Goal: Transaction & Acquisition: Purchase product/service

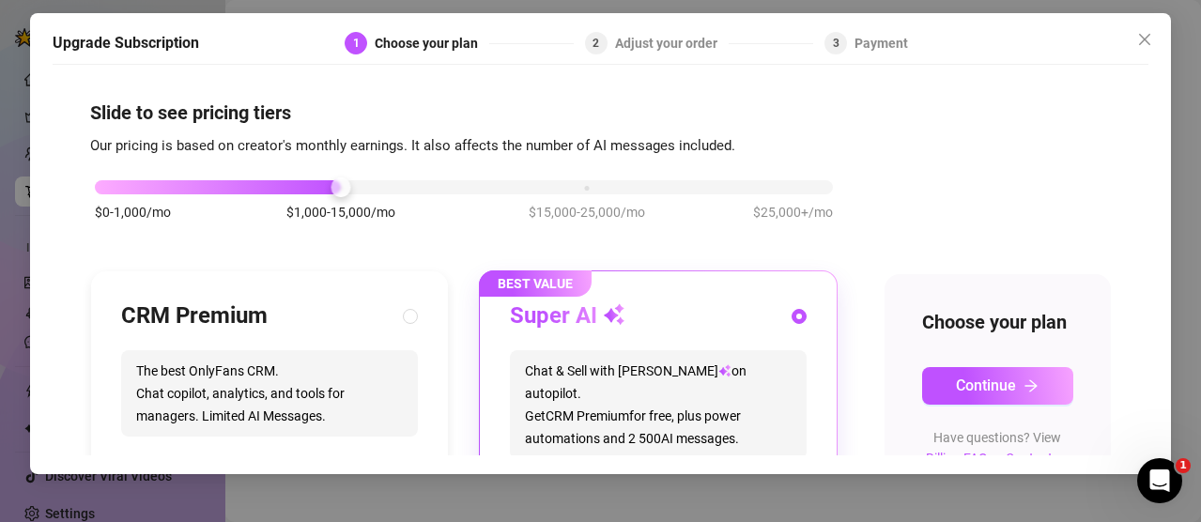
click at [878, 37] on div "Payment" at bounding box center [881, 43] width 54 height 23
click at [690, 54] on div "Upgrade Subscription 1 Choose your plan 2 Adjust your order 3 Payment" at bounding box center [601, 48] width 1096 height 33
click at [687, 45] on div "Adjust your order" at bounding box center [672, 43] width 114 height 23
click at [1149, 36] on icon "close" at bounding box center [1144, 39] width 15 height 15
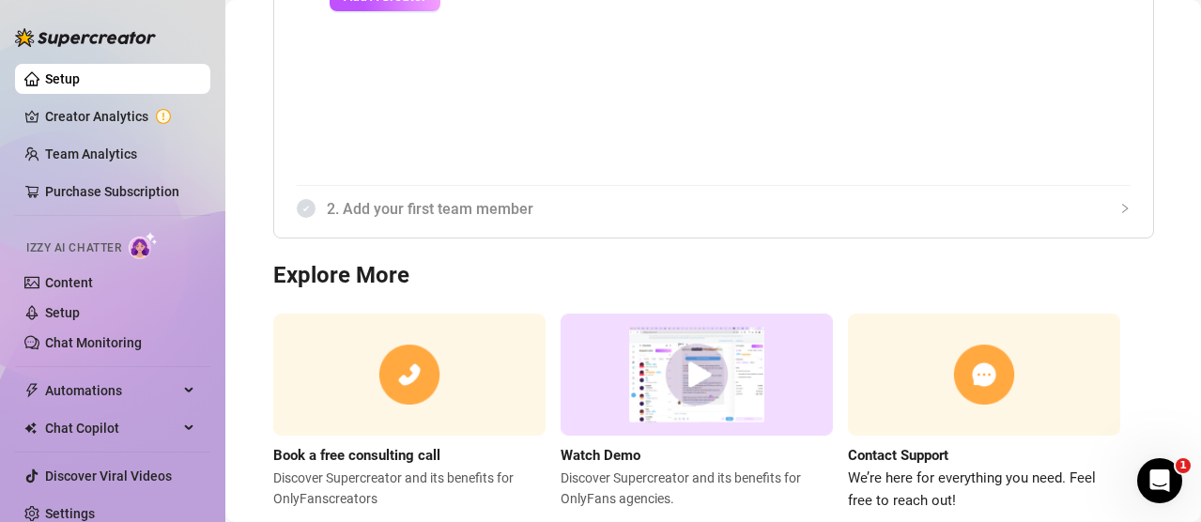
scroll to position [376, 0]
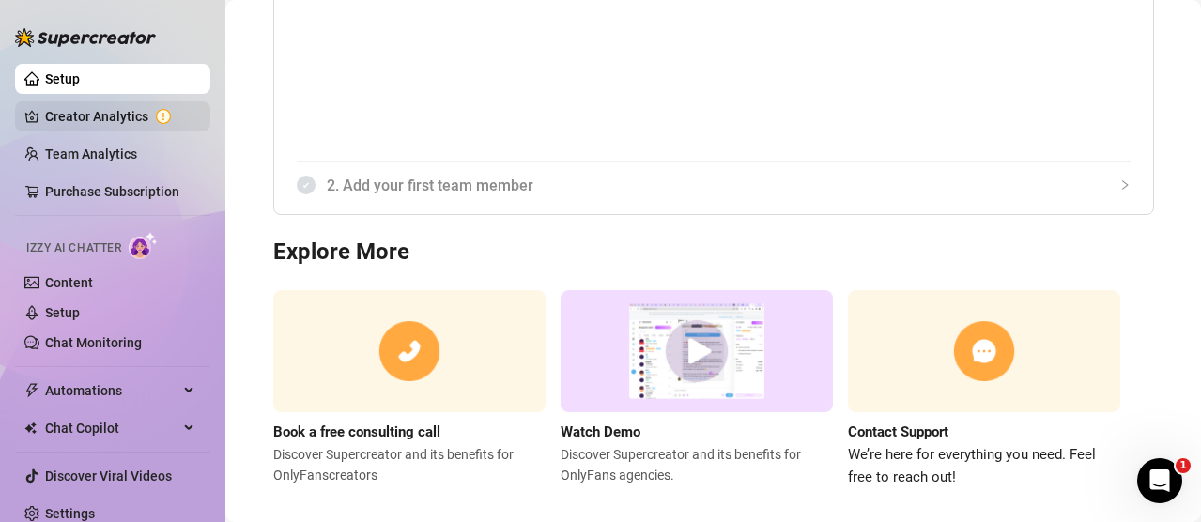
click at [136, 119] on link "Creator Analytics" at bounding box center [120, 116] width 150 height 30
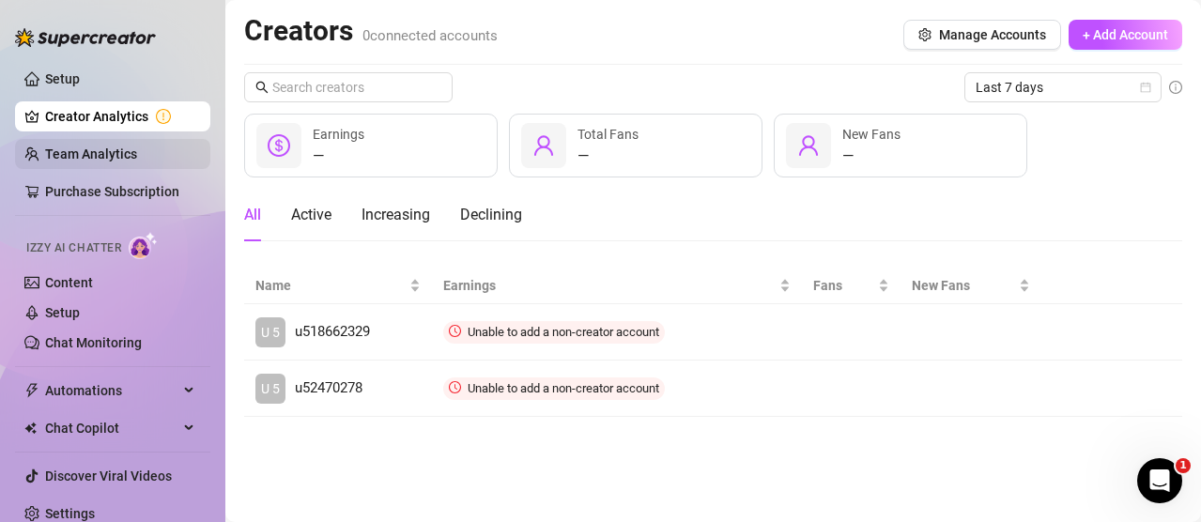
click at [99, 154] on link "Team Analytics" at bounding box center [91, 153] width 92 height 15
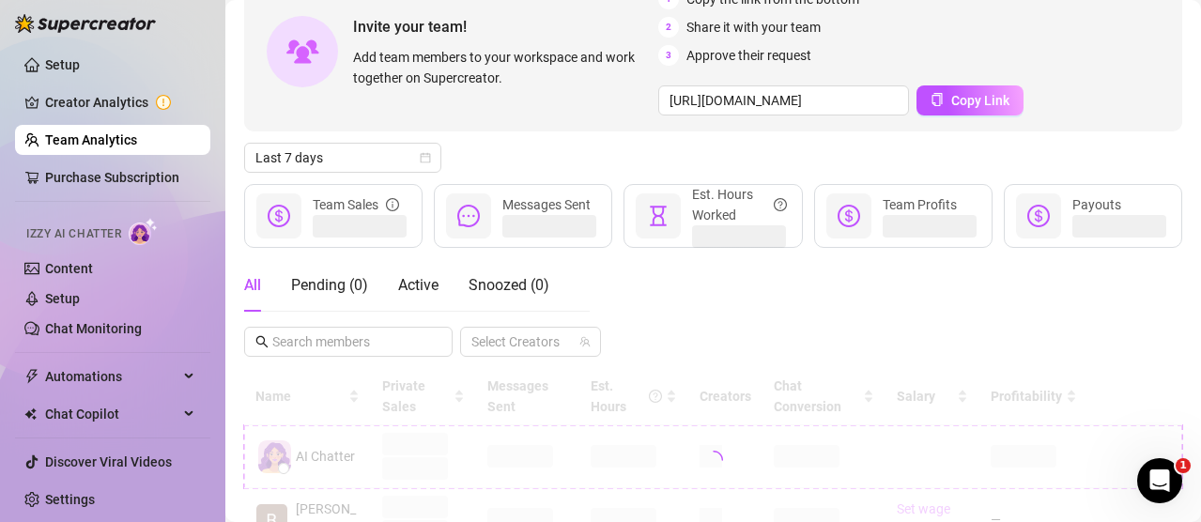
scroll to position [201, 0]
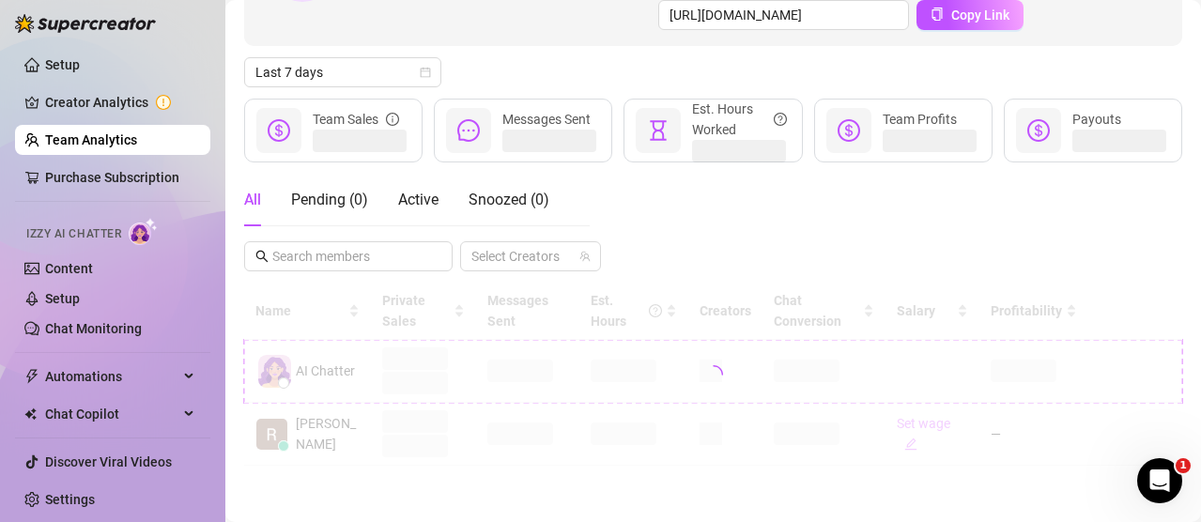
click at [97, 252] on div "Izzy AI Chatter" at bounding box center [110, 231] width 199 height 42
click at [77, 238] on span "Izzy AI Chatter" at bounding box center [73, 234] width 95 height 18
click at [71, 231] on span "Izzy AI Chatter" at bounding box center [73, 234] width 95 height 18
click at [64, 291] on link "Setup" at bounding box center [62, 298] width 35 height 15
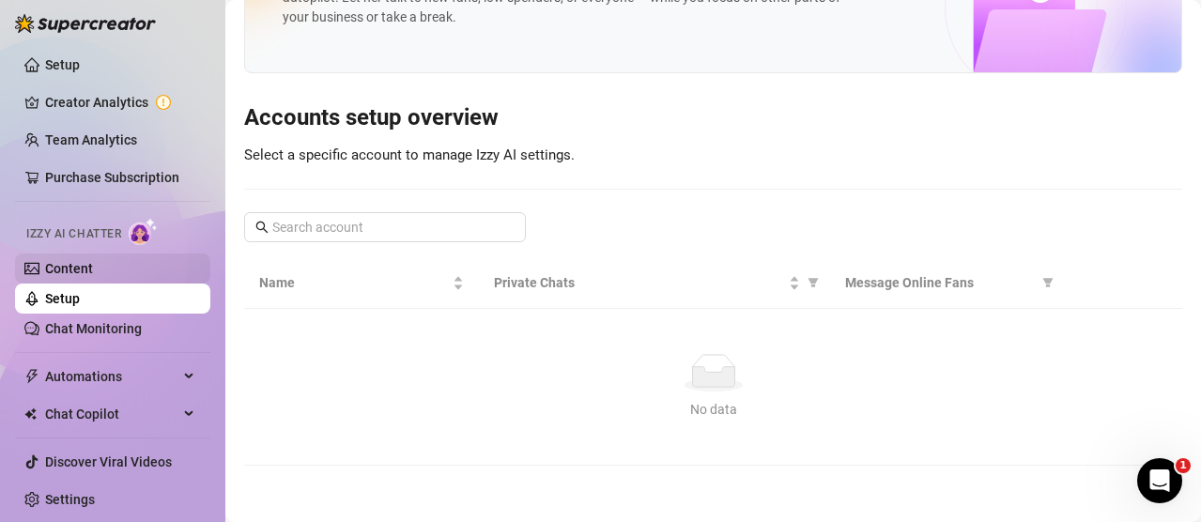
scroll to position [102, 0]
click at [61, 261] on link "Content" at bounding box center [69, 268] width 48 height 15
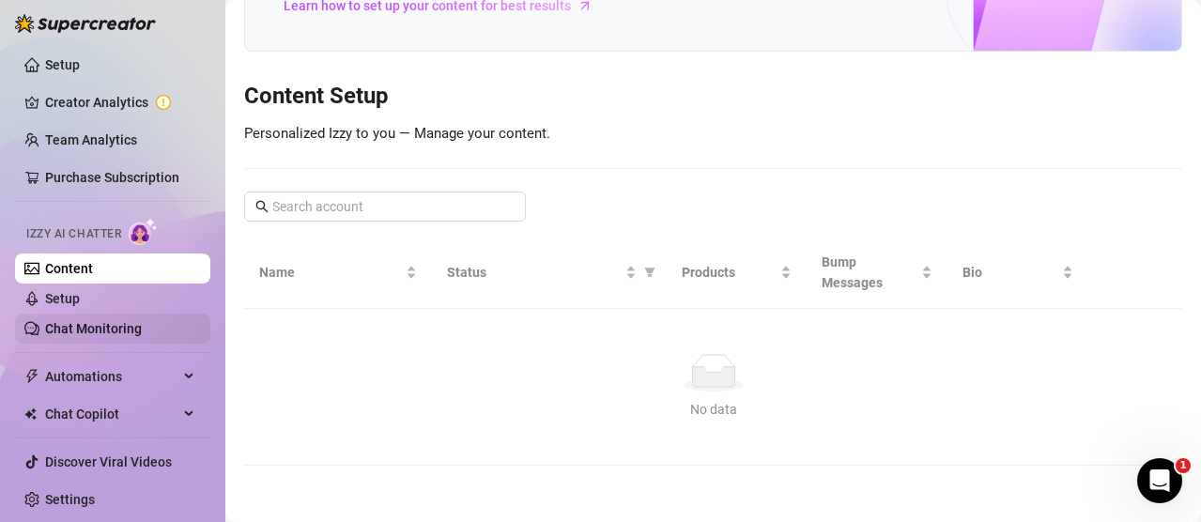
click at [93, 336] on link "Chat Monitoring" at bounding box center [93, 328] width 97 height 15
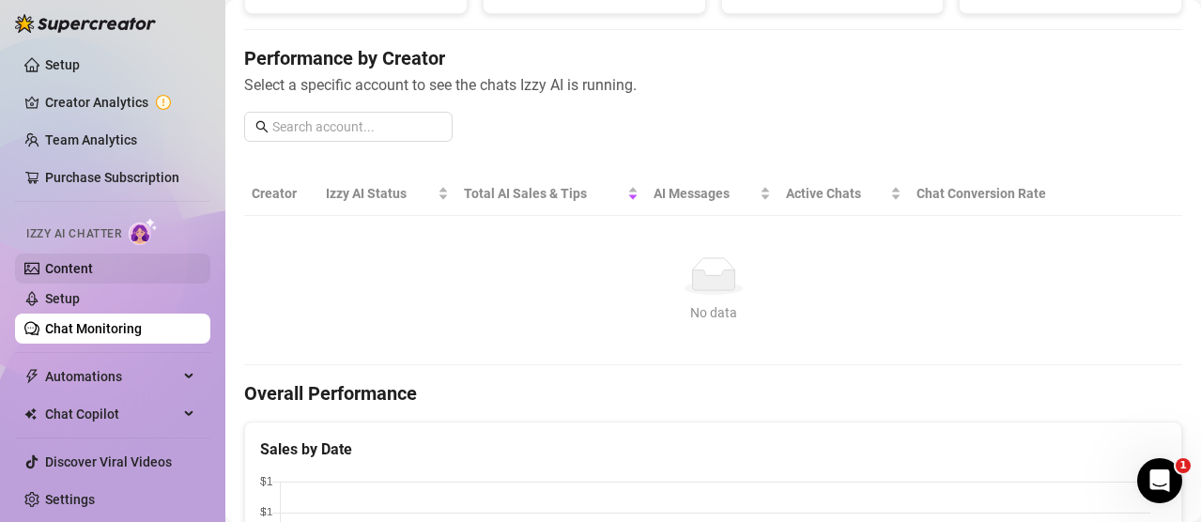
click at [80, 274] on link "Content" at bounding box center [69, 268] width 48 height 15
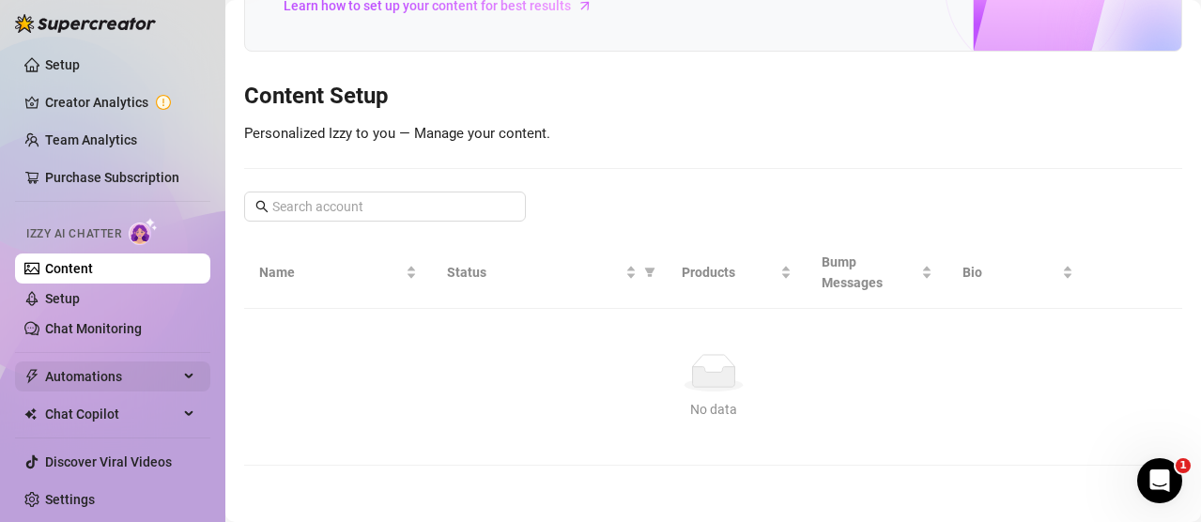
click at [95, 371] on span "Automations" at bounding box center [111, 376] width 133 height 30
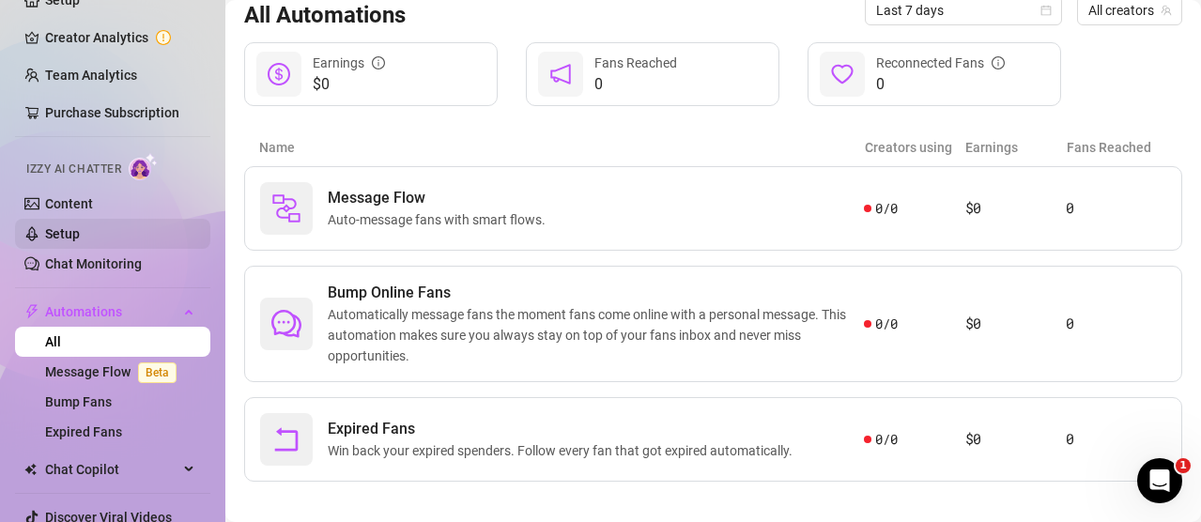
scroll to position [108, 0]
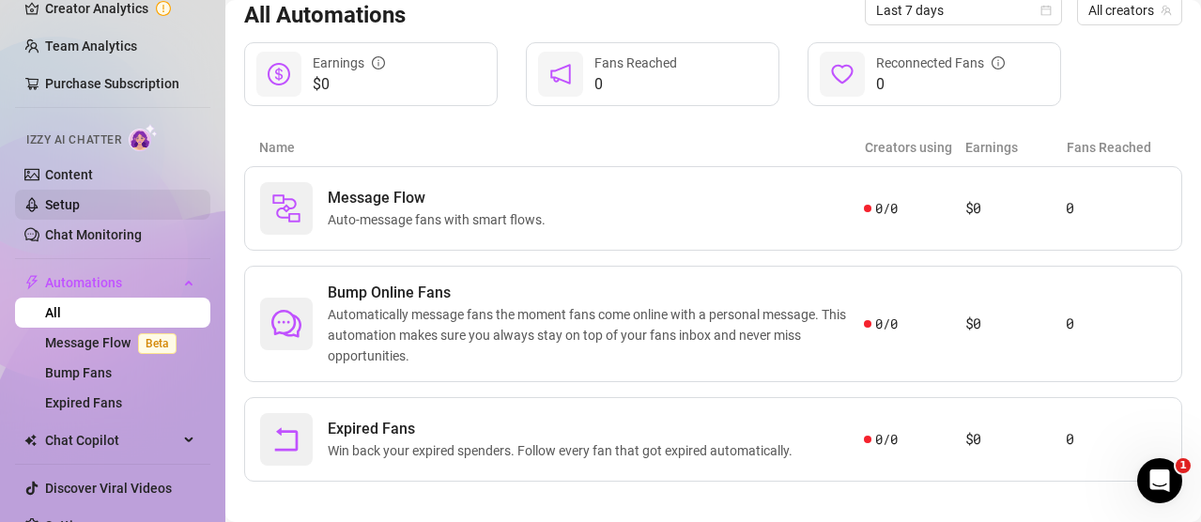
click at [80, 211] on link "Setup" at bounding box center [62, 204] width 35 height 15
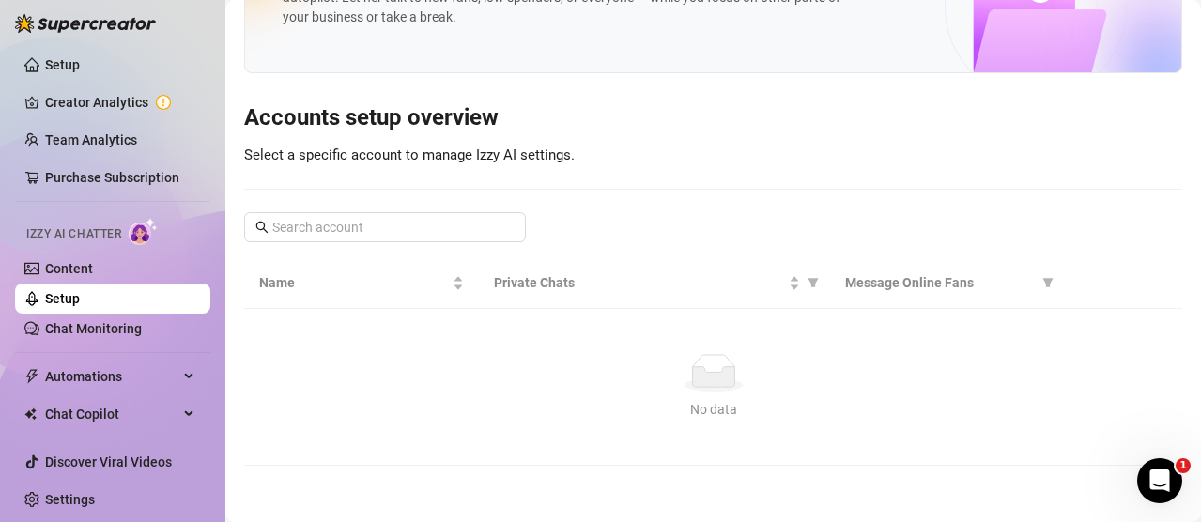
scroll to position [14, 0]
click at [78, 263] on link "Content" at bounding box center [69, 268] width 48 height 15
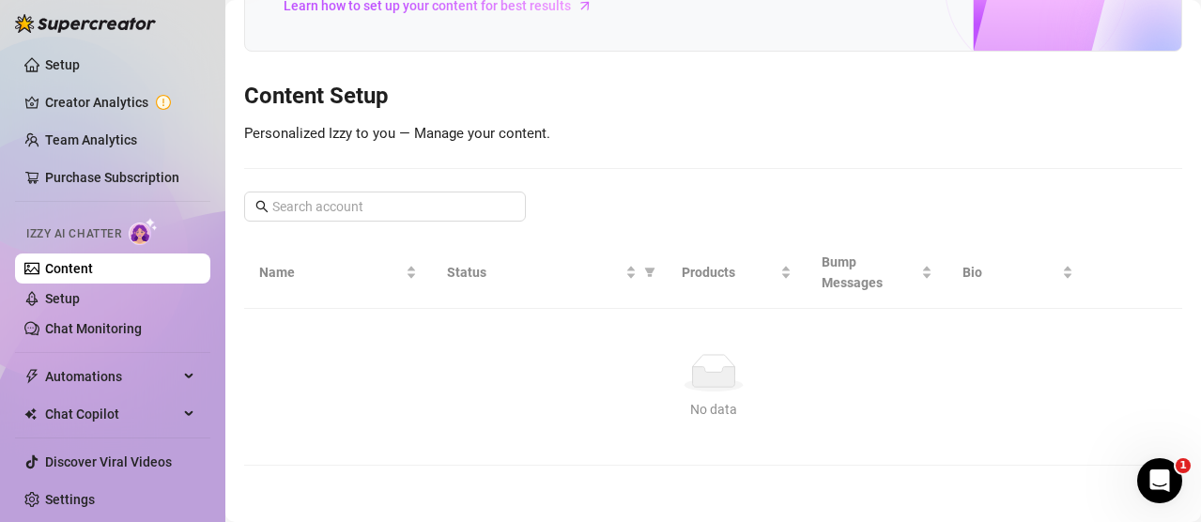
click at [103, 225] on span "Izzy AI Chatter" at bounding box center [73, 234] width 95 height 18
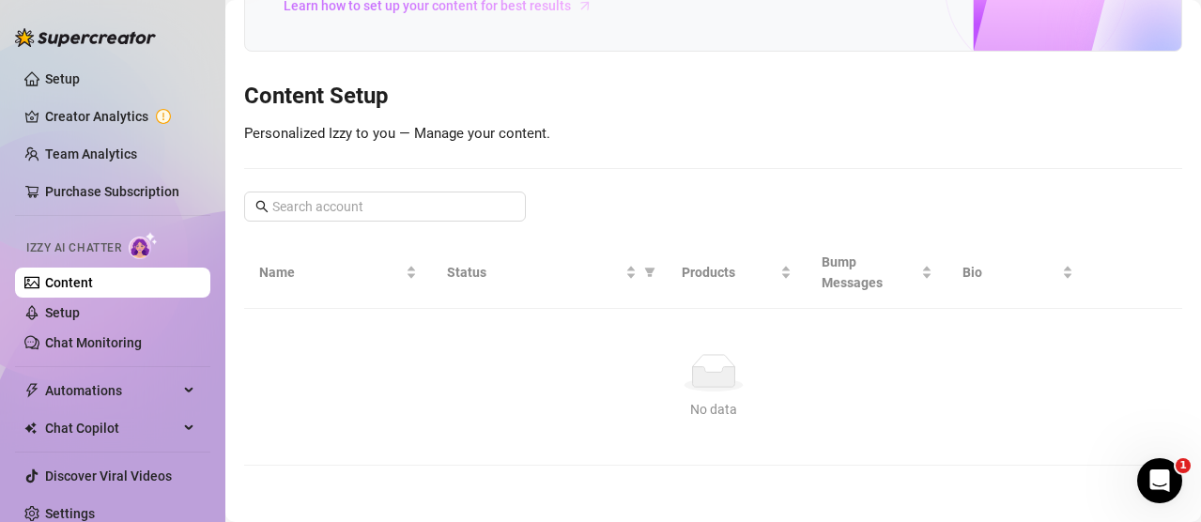
scroll to position [0, 0]
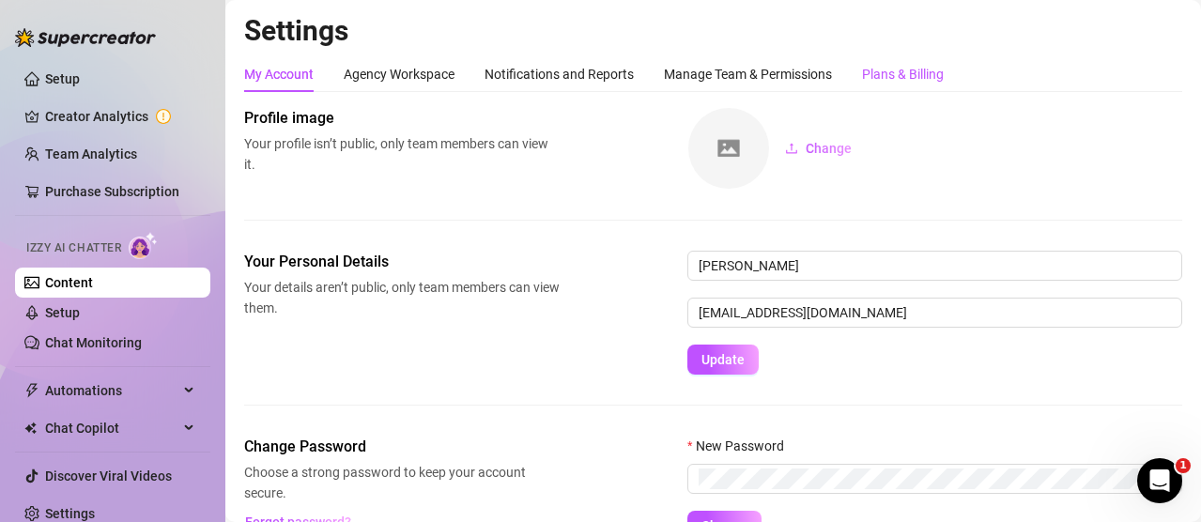
click at [925, 65] on div "Plans & Billing" at bounding box center [903, 74] width 82 height 21
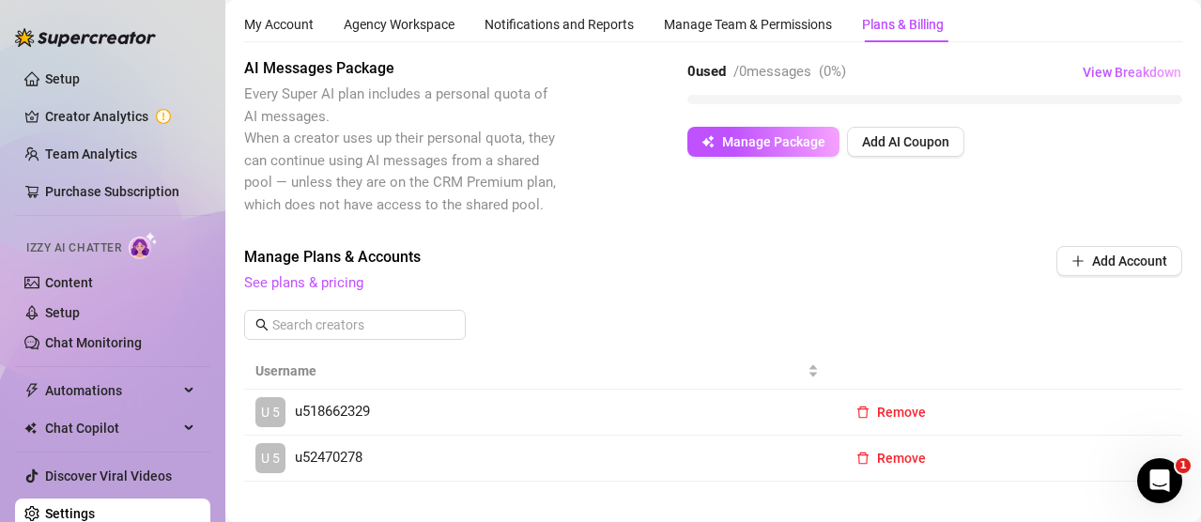
scroll to position [88, 0]
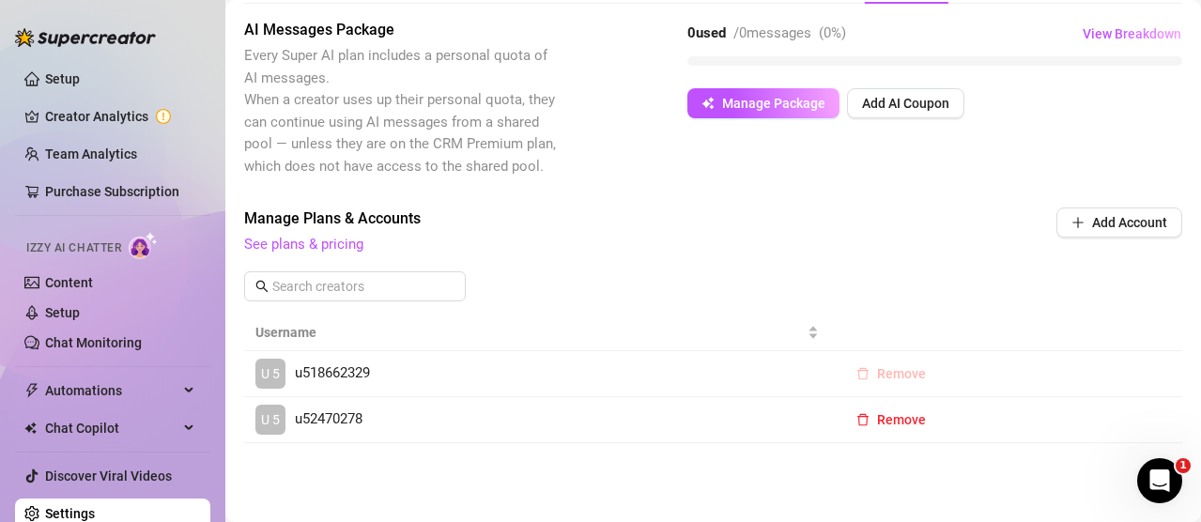
click at [895, 384] on button "Remove" at bounding box center [891, 374] width 100 height 30
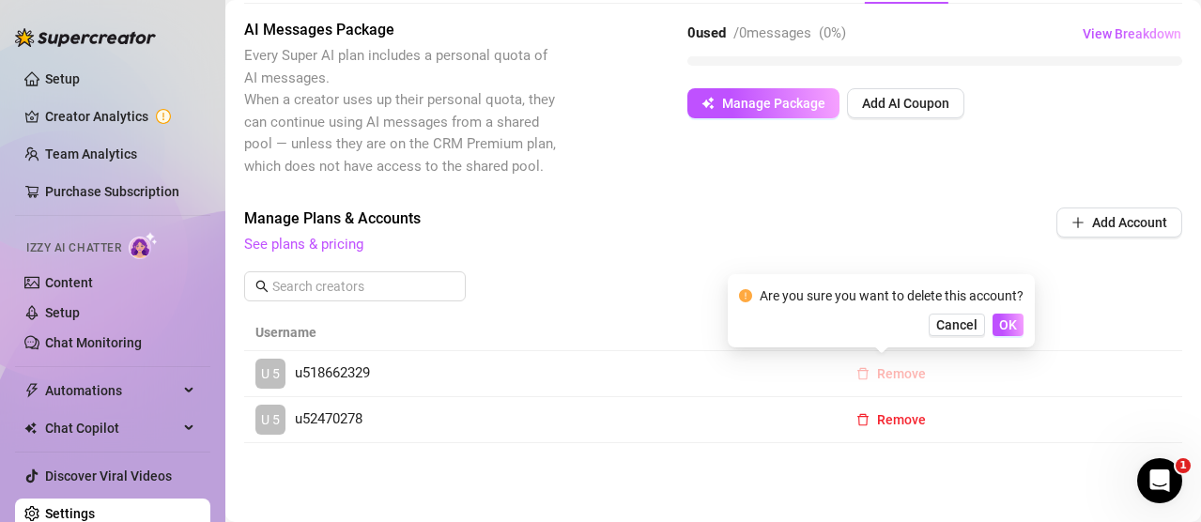
click at [896, 378] on span "Remove" at bounding box center [901, 373] width 49 height 15
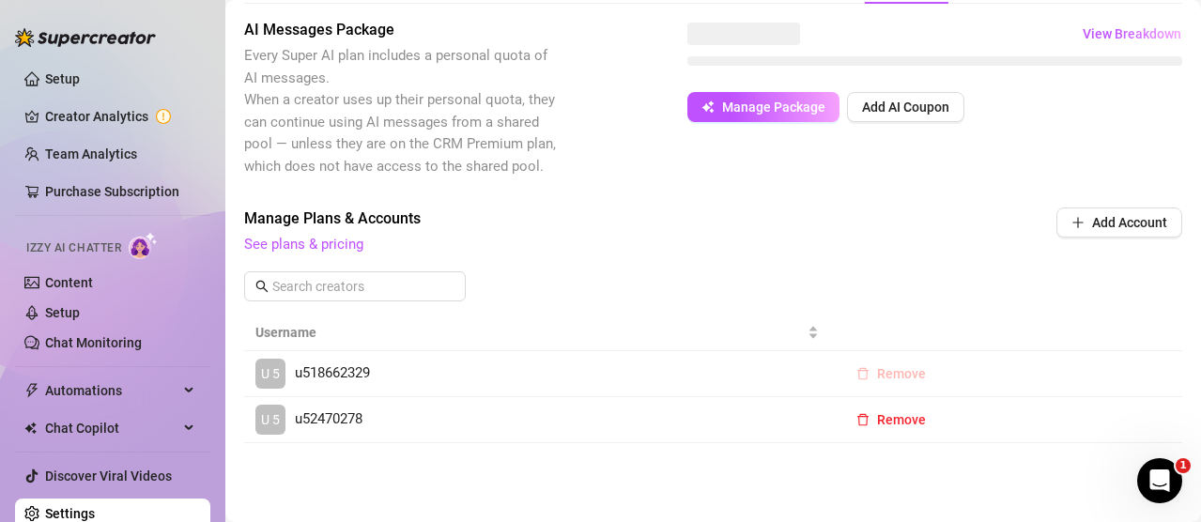
click at [885, 378] on span "Remove" at bounding box center [901, 373] width 49 height 15
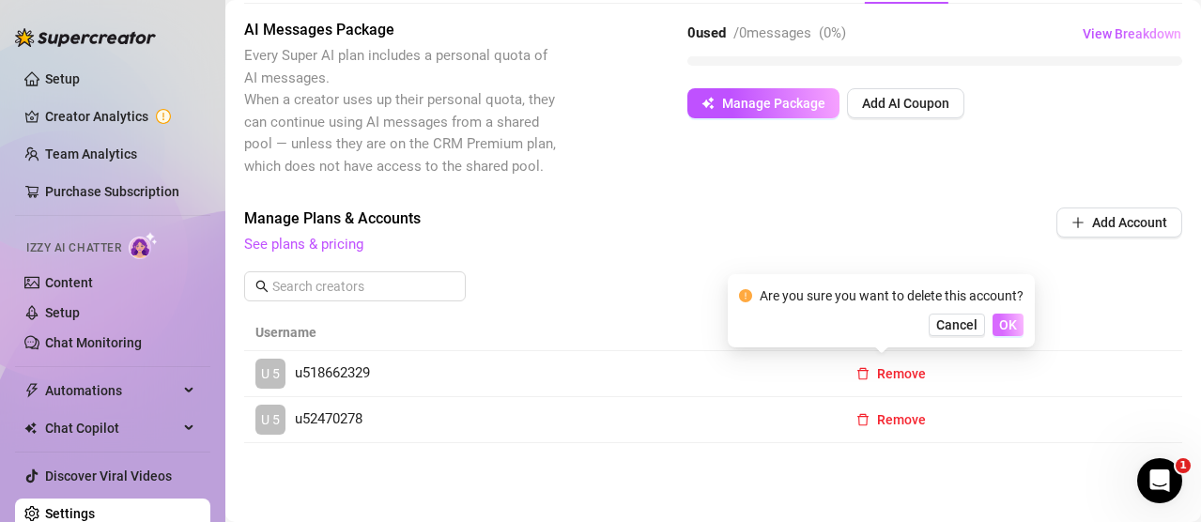
click at [1012, 320] on span "OK" at bounding box center [1008, 324] width 18 height 15
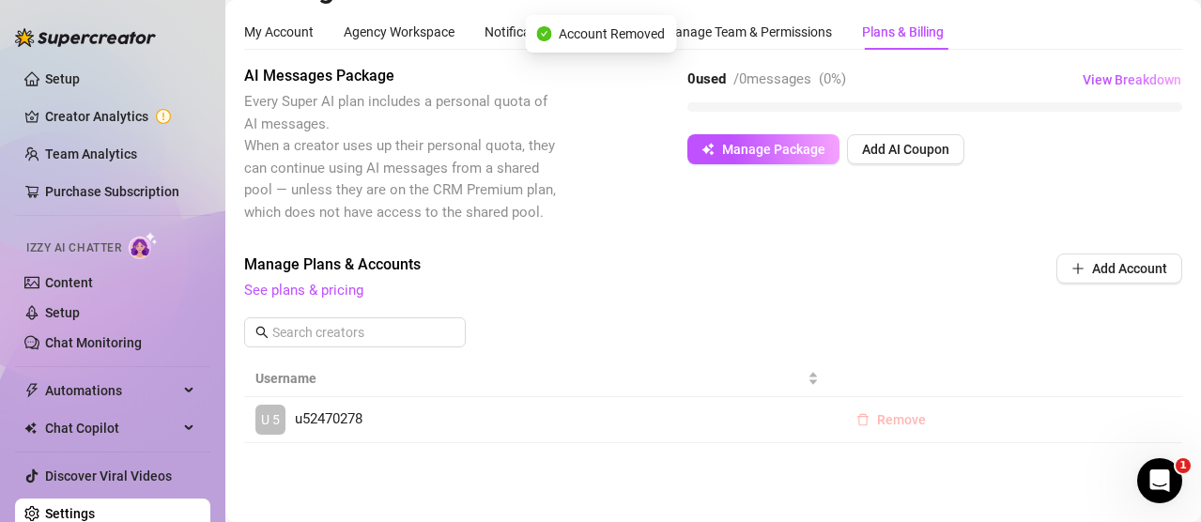
click at [914, 421] on span "Remove" at bounding box center [901, 419] width 49 height 15
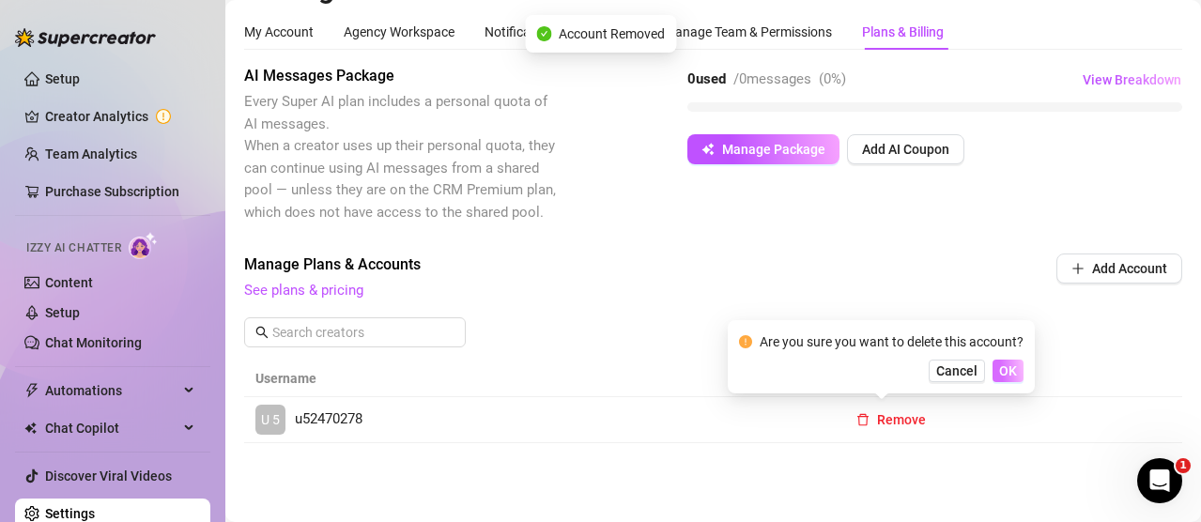
click at [1009, 376] on span "OK" at bounding box center [1008, 370] width 18 height 15
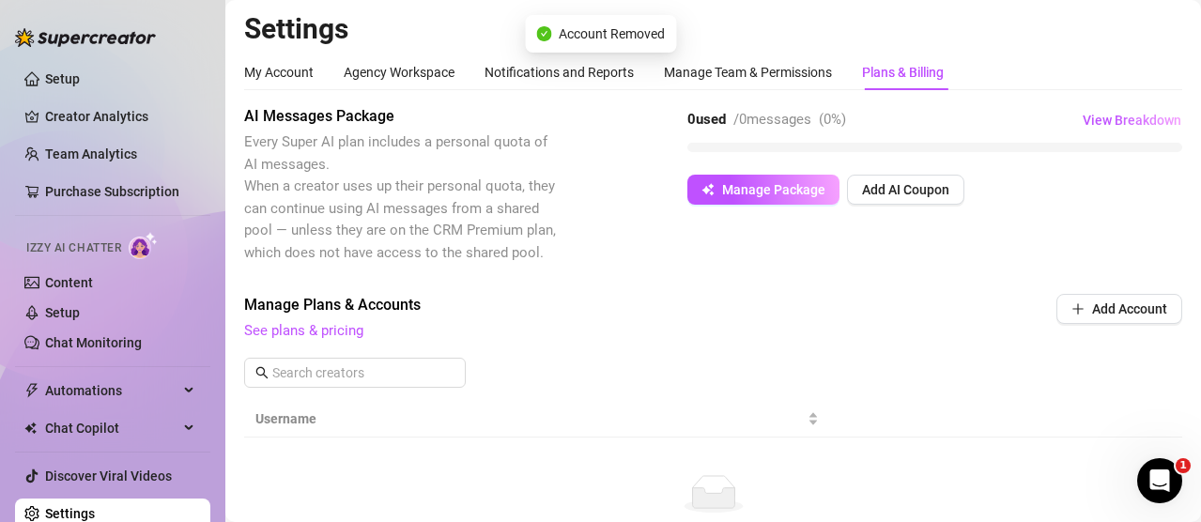
scroll to position [0, 0]
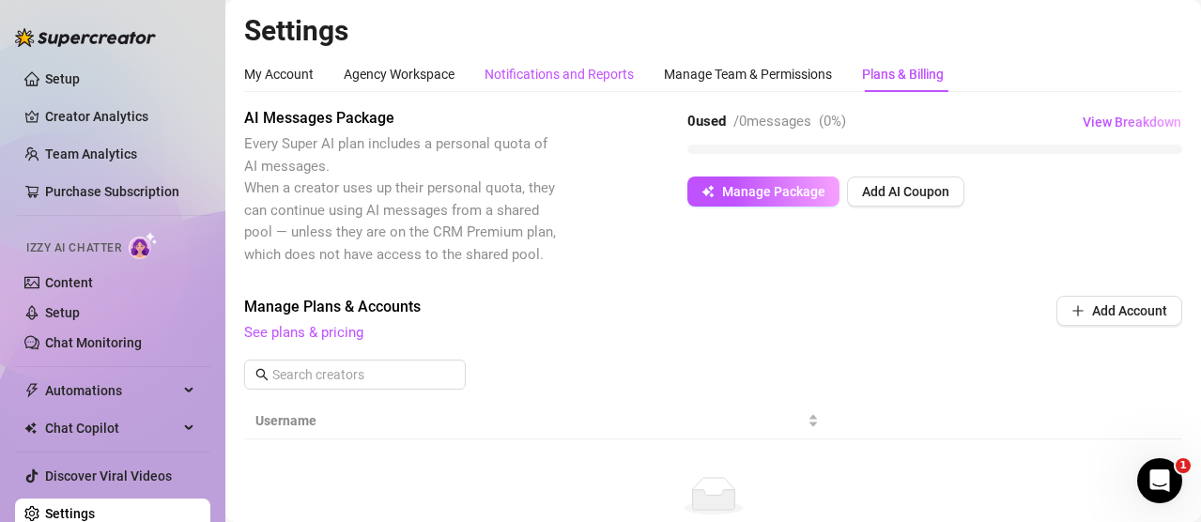
click at [608, 71] on div "Notifications and Reports" at bounding box center [558, 74] width 149 height 21
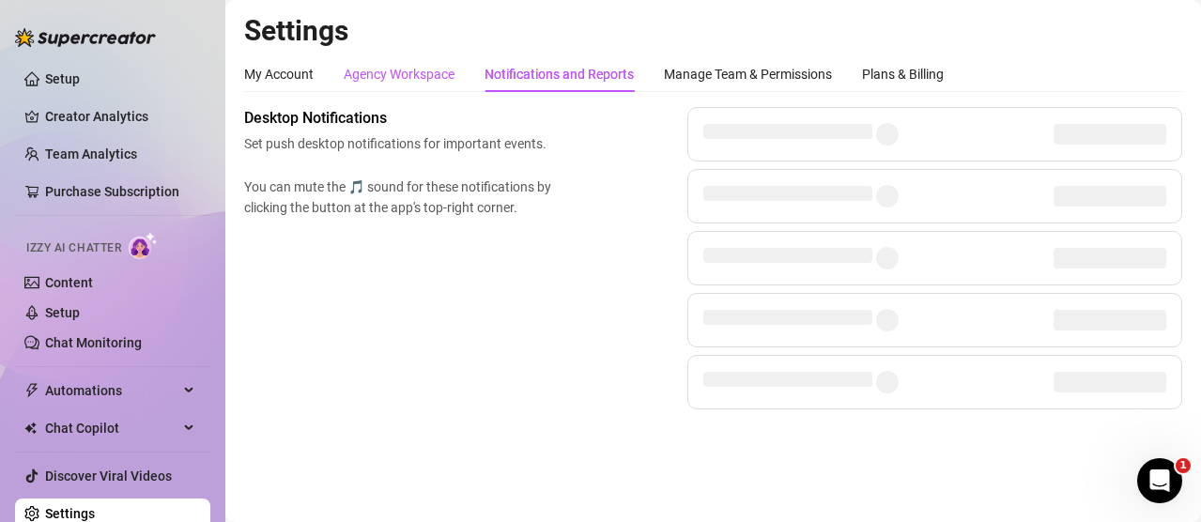
click at [444, 79] on div "Agency Workspace" at bounding box center [399, 74] width 111 height 21
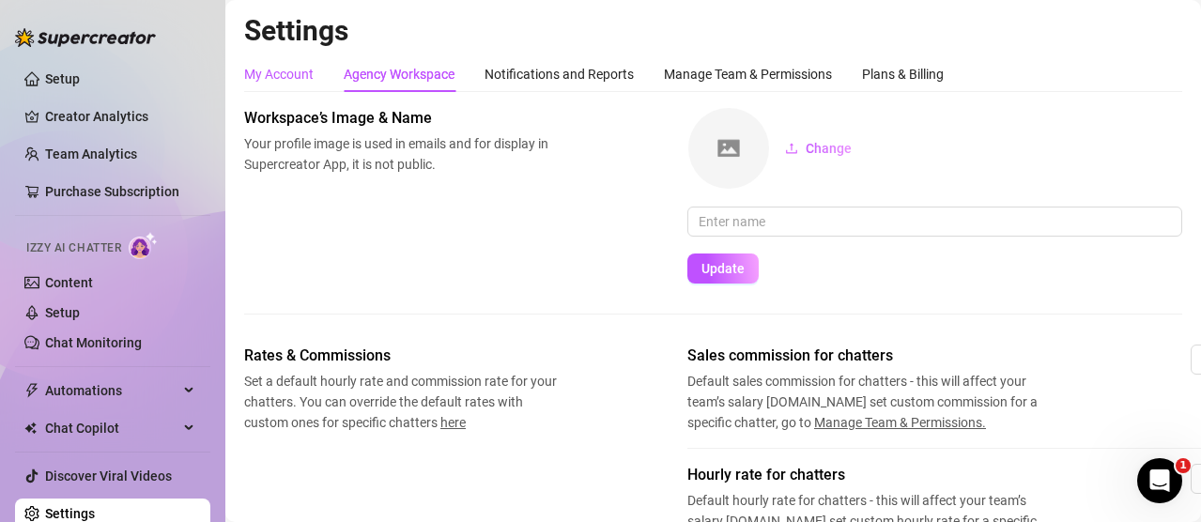
click at [299, 71] on div "My Account" at bounding box center [278, 74] width 69 height 21
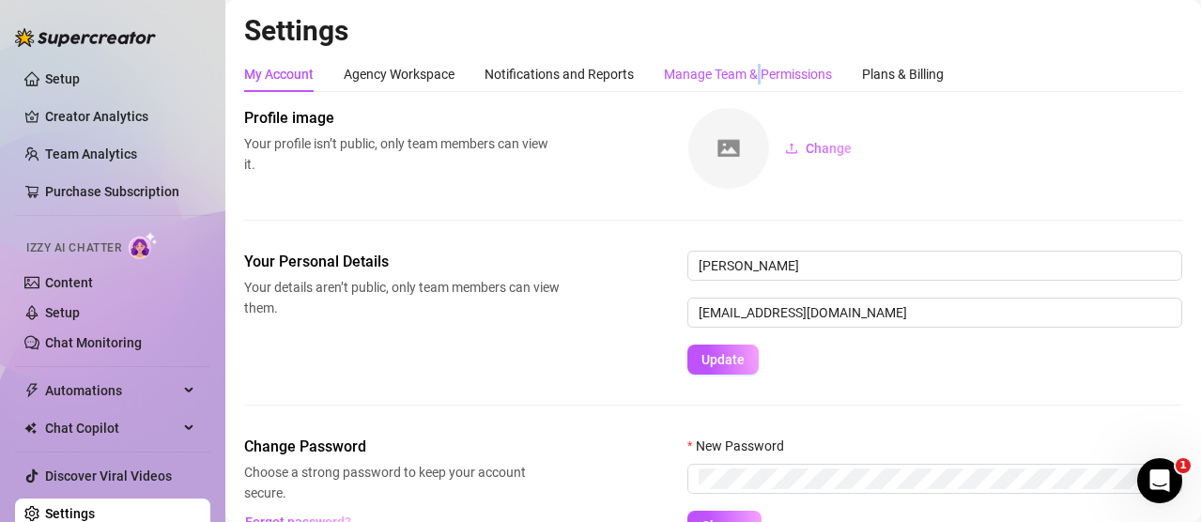
click at [764, 66] on div "Manage Team & Permissions" at bounding box center [748, 74] width 168 height 21
click at [745, 85] on div "Manage Team & Permissions" at bounding box center [748, 74] width 168 height 36
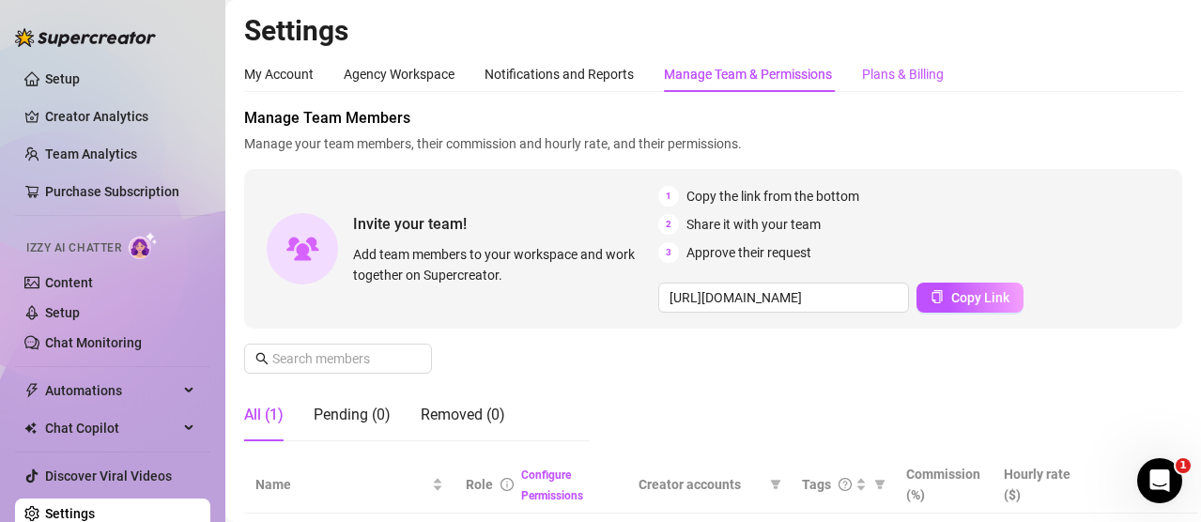
click at [890, 78] on div "Plans & Billing" at bounding box center [903, 74] width 82 height 21
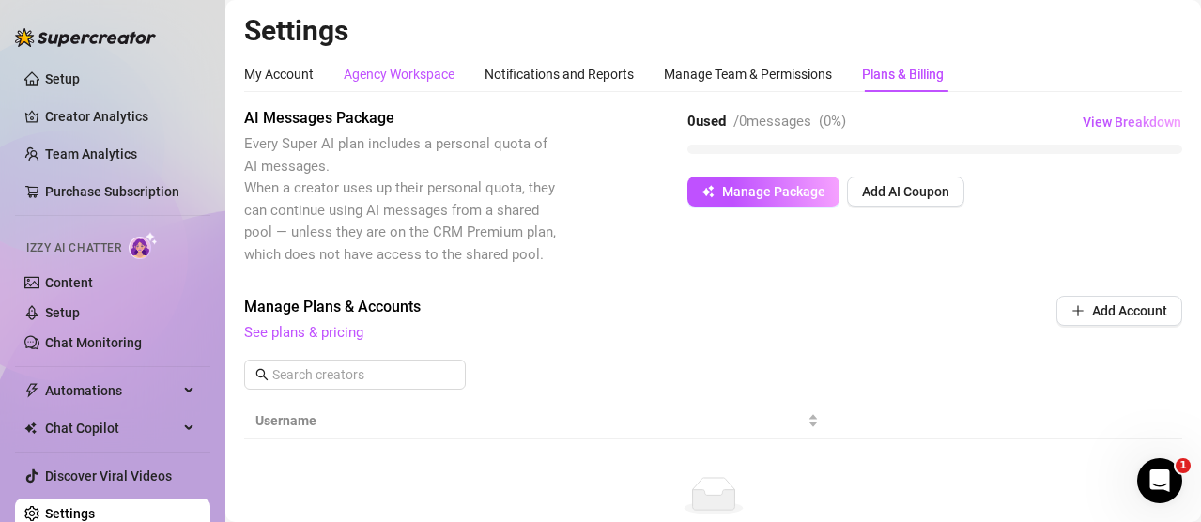
click at [360, 69] on div "Agency Workspace" at bounding box center [399, 74] width 111 height 21
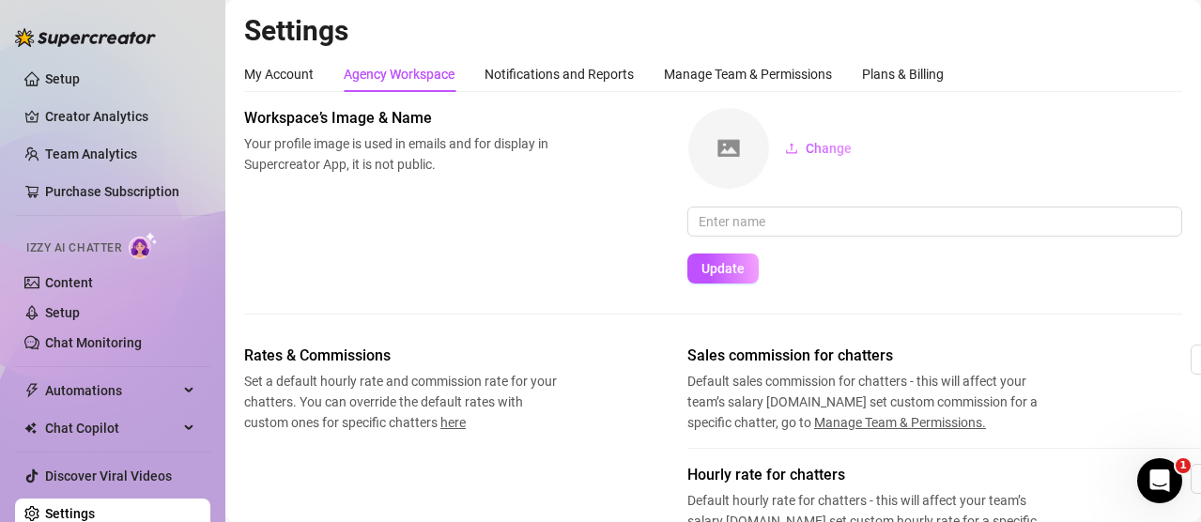
click at [314, 77] on div "My Account Agency Workspace Notifications and Reports Manage Team & Permissions…" at bounding box center [593, 74] width 699 height 36
click at [292, 77] on div "My Account" at bounding box center [278, 74] width 69 height 21
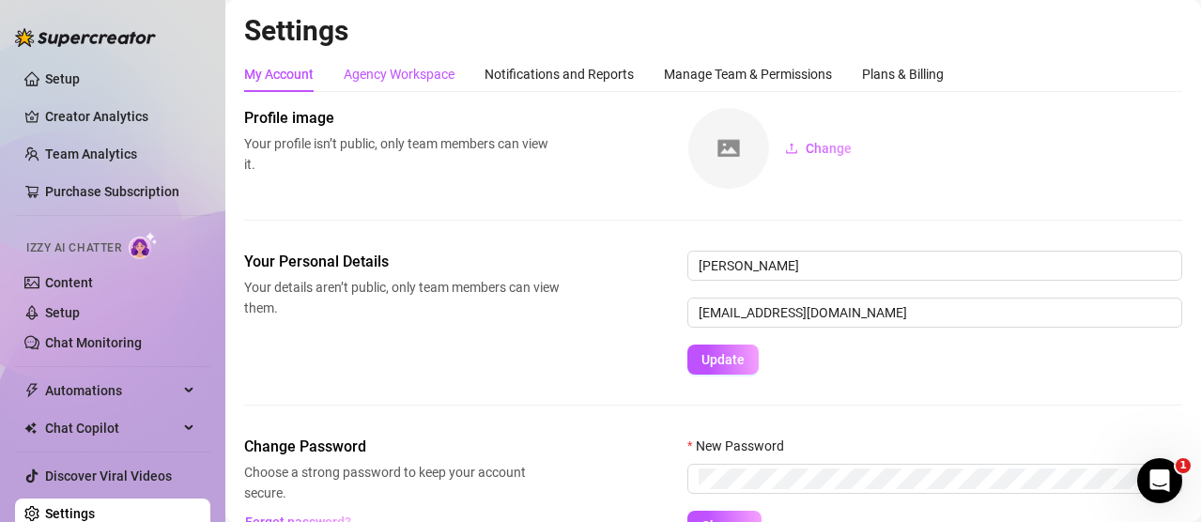
click at [416, 79] on div "Agency Workspace" at bounding box center [399, 74] width 111 height 21
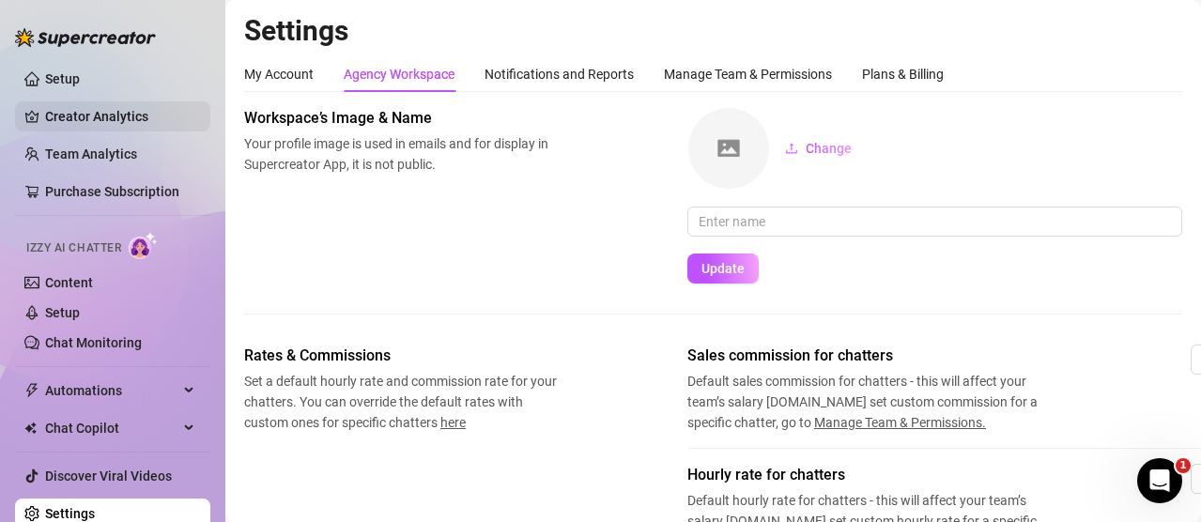
click at [60, 102] on link "Creator Analytics" at bounding box center [120, 116] width 150 height 30
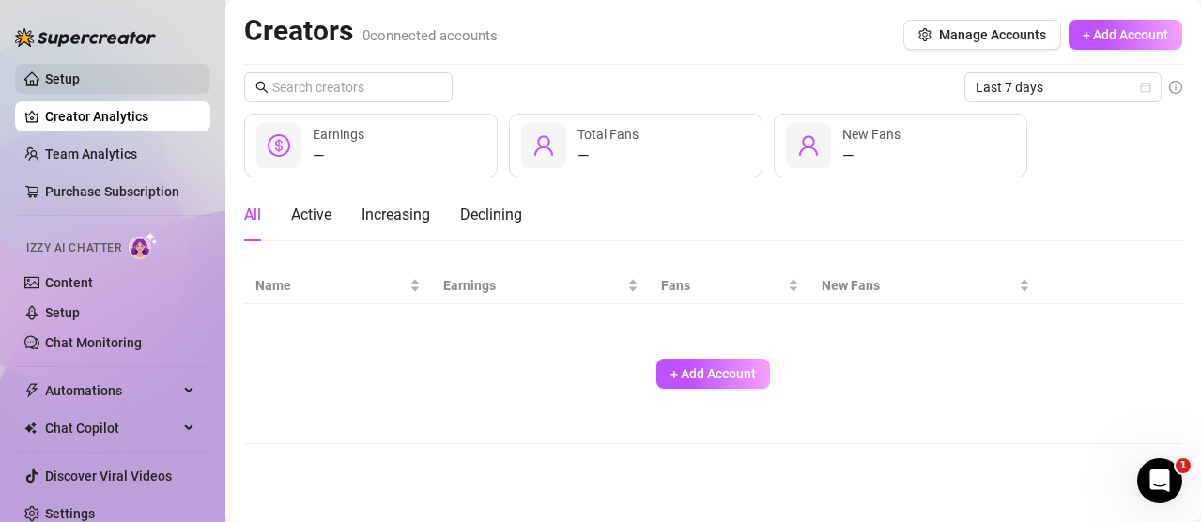
click at [80, 71] on link "Setup" at bounding box center [62, 78] width 35 height 15
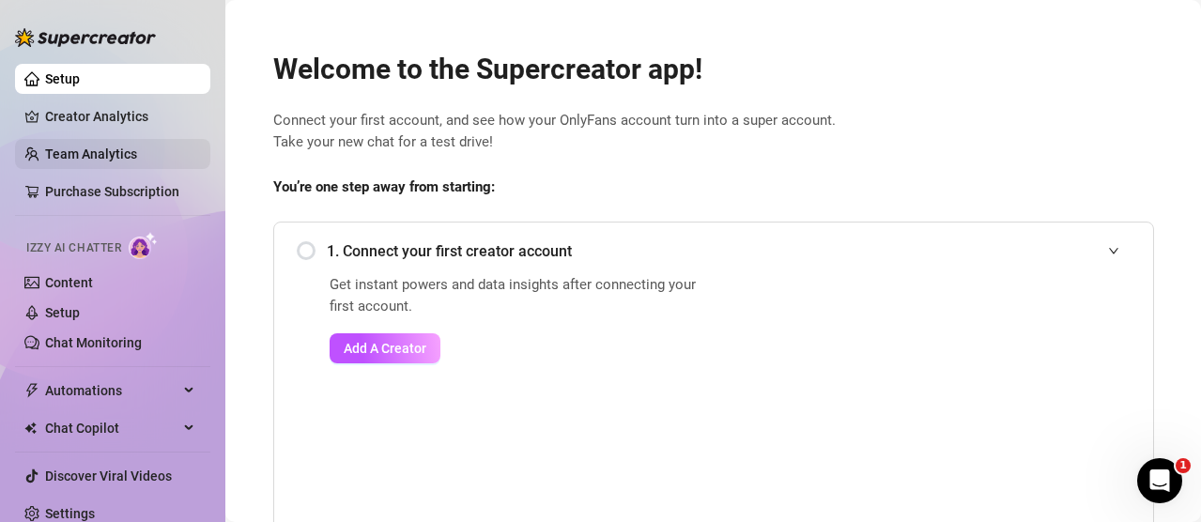
click at [88, 161] on link "Team Analytics" at bounding box center [91, 153] width 92 height 15
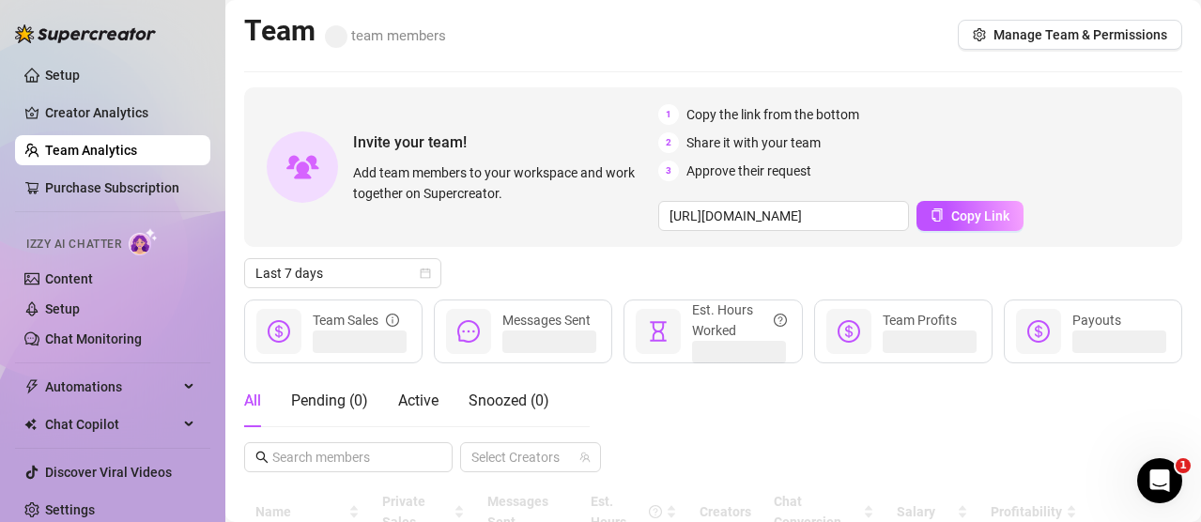
scroll to position [14, 0]
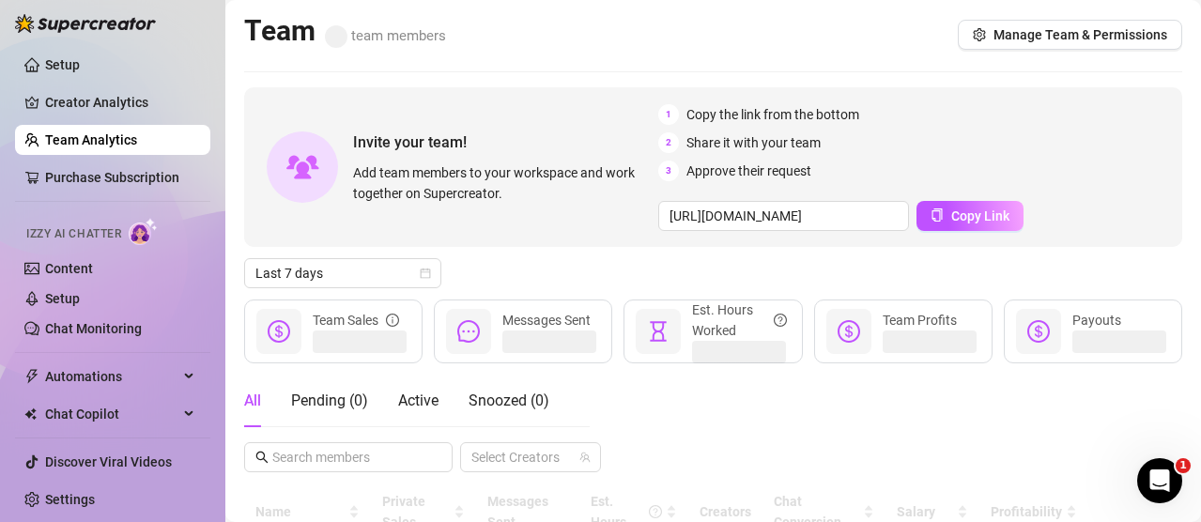
click at [96, 208] on ul "Setup Creator Analytics Team Analytics Purchase Subscription Izzy AI Chatter Co…" at bounding box center [112, 282] width 195 height 480
click at [100, 180] on link "Purchase Subscription" at bounding box center [112, 177] width 134 height 15
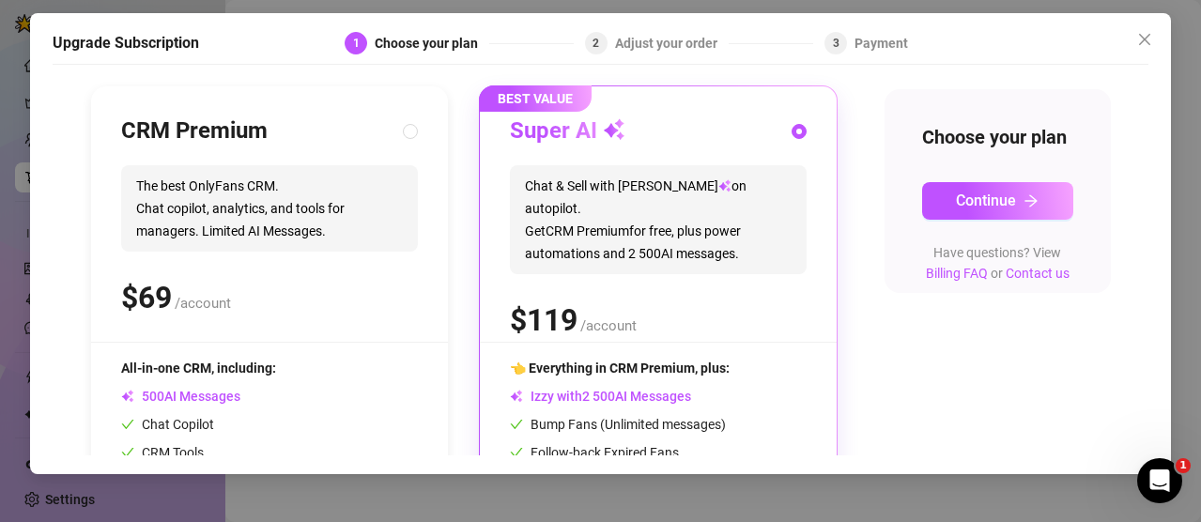
scroll to position [188, 0]
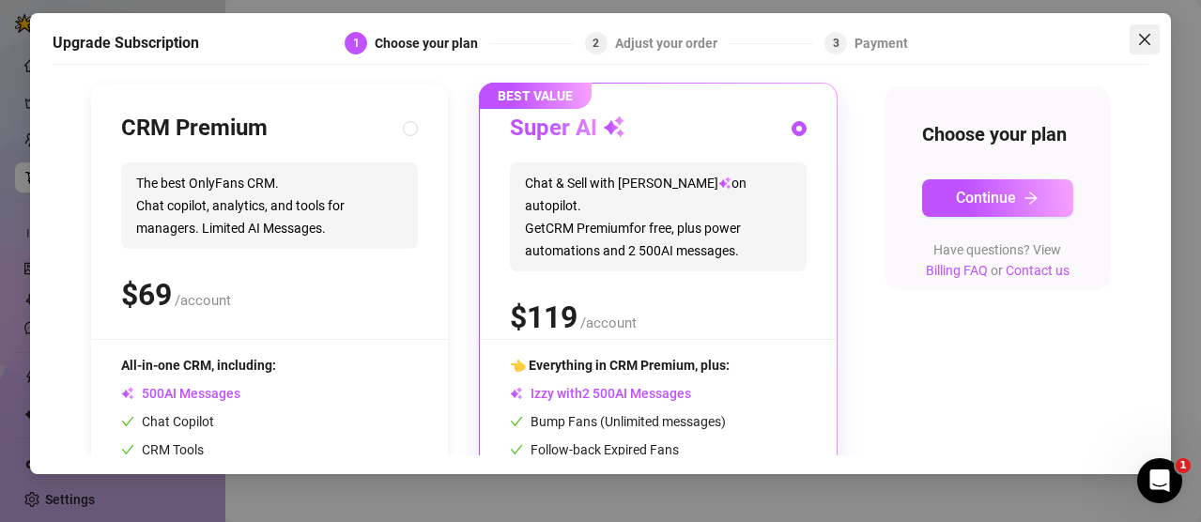
click at [1152, 41] on span "Close" at bounding box center [1144, 39] width 30 height 15
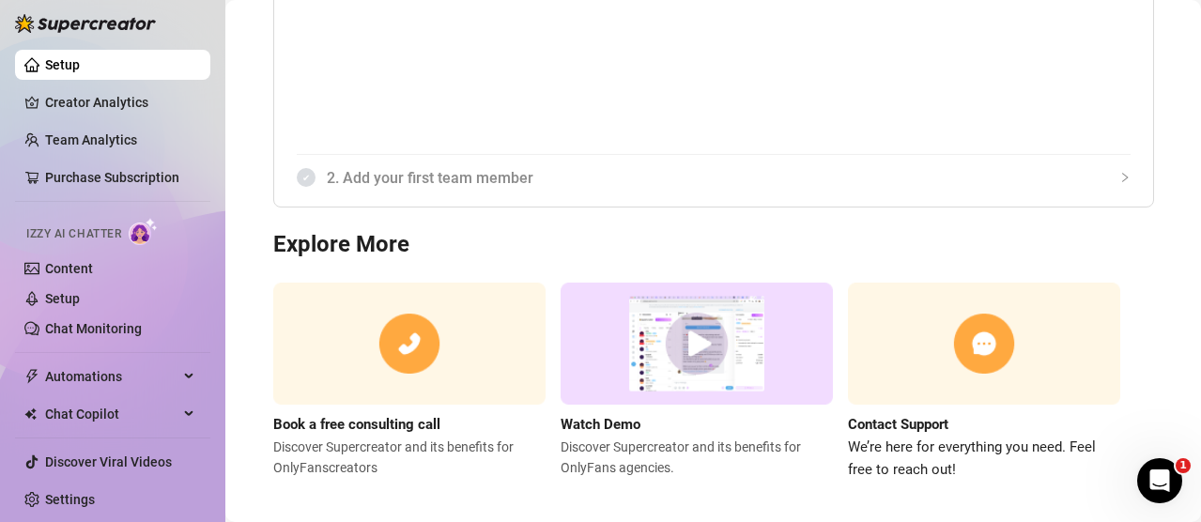
scroll to position [398, 0]
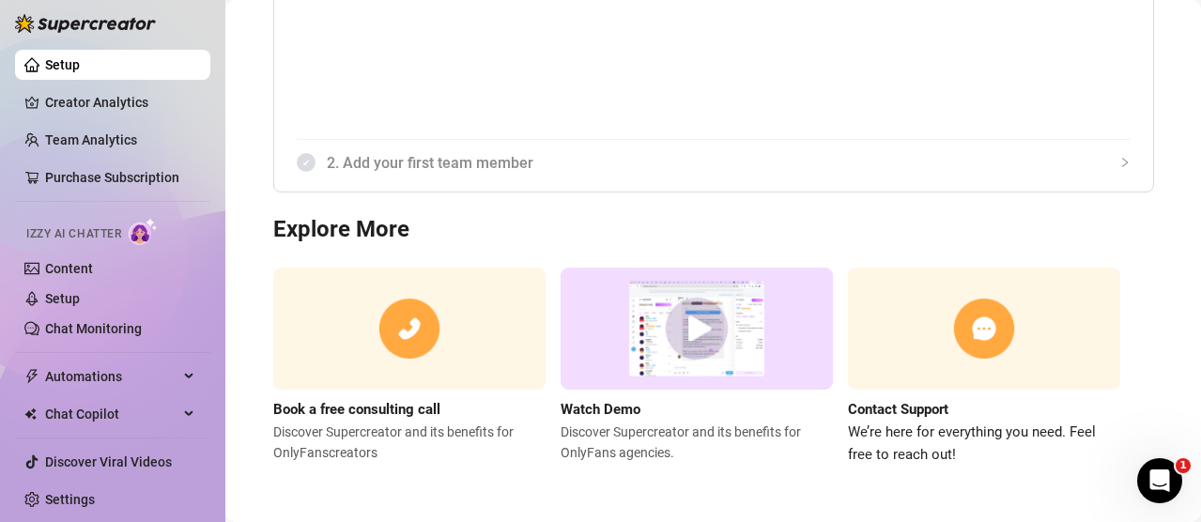
click at [596, 230] on h3 "Explore More" at bounding box center [713, 230] width 881 height 30
